Goal: Share content: Share content

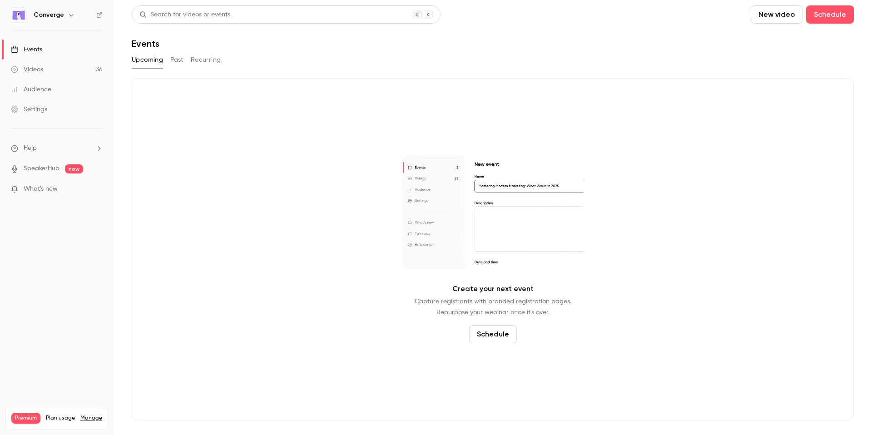
click at [72, 15] on icon "button" at bounding box center [71, 14] width 7 height 7
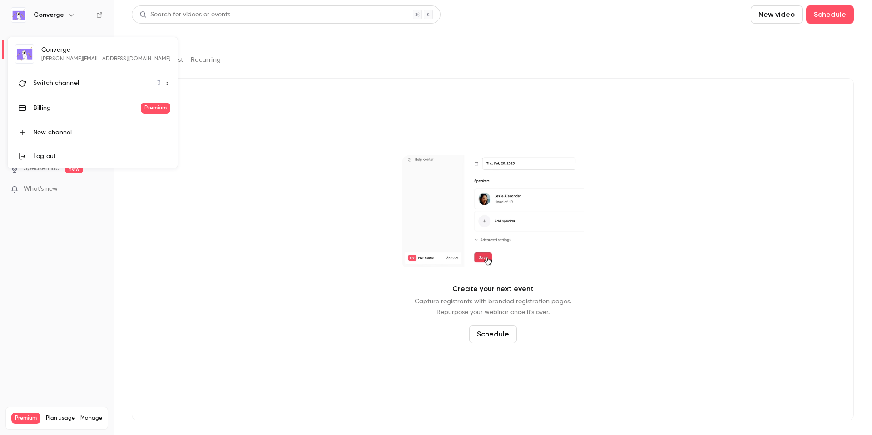
click at [164, 85] on icon at bounding box center [167, 83] width 6 height 6
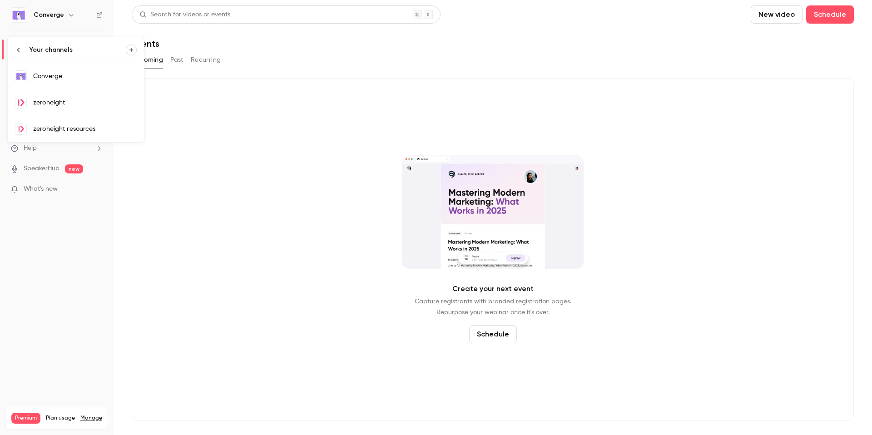
click at [95, 103] on div "zeroheight" at bounding box center [85, 102] width 104 height 9
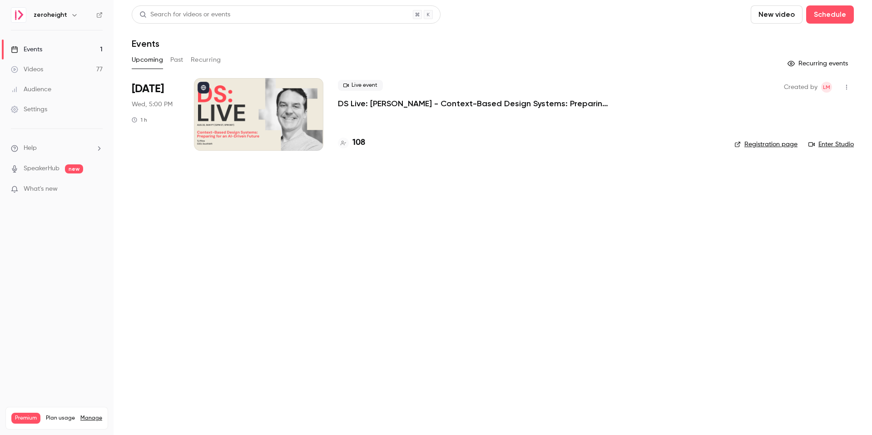
click at [364, 99] on p "DS Live: [PERSON_NAME] - Context-Based Design Systems: Preparing for an AI-Driv…" at bounding box center [474, 103] width 272 height 11
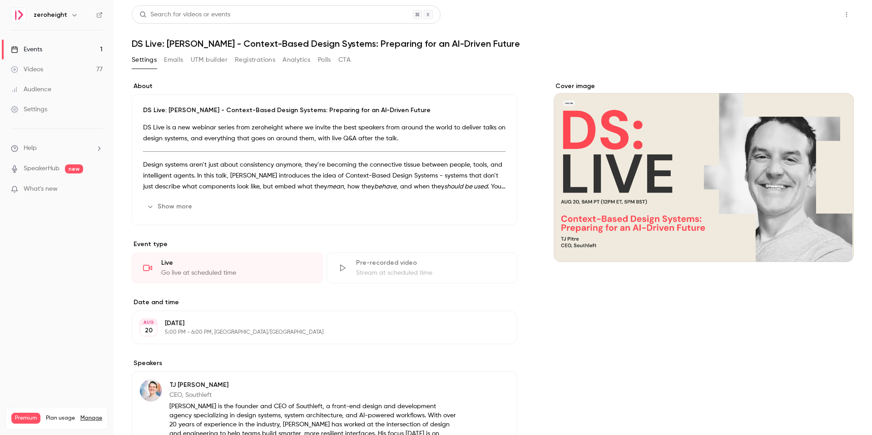
click at [811, 11] on button "Share" at bounding box center [814, 14] width 36 height 18
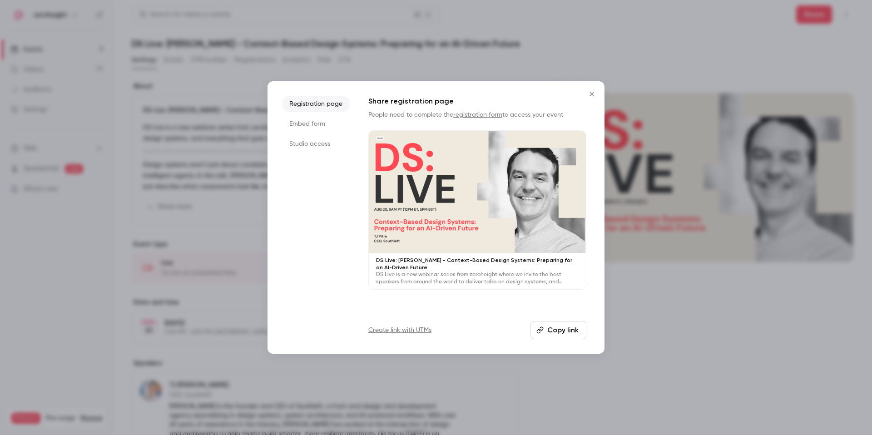
click at [565, 328] on button "Copy link" at bounding box center [558, 330] width 56 height 18
